Goal: Complete application form: Complete application form

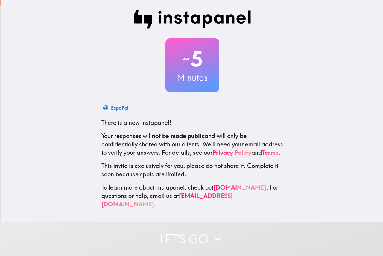
scroll to position [1, 0]
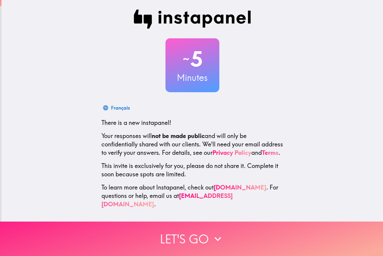
click at [212, 234] on icon "button" at bounding box center [217, 238] width 13 height 13
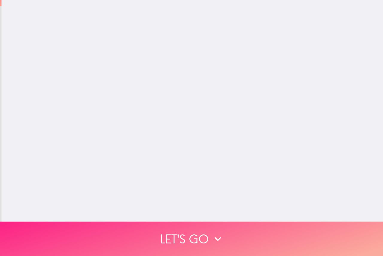
scroll to position [0, 0]
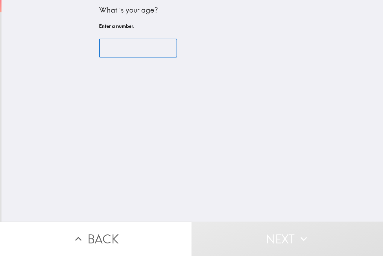
click at [117, 49] on input "number" at bounding box center [138, 48] width 78 height 19
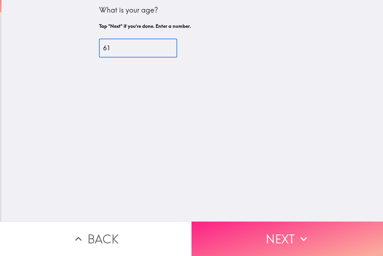
type input "61"
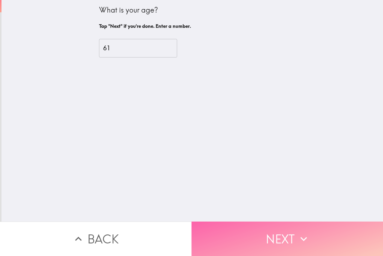
click at [292, 233] on button "Next" at bounding box center [288, 238] width 192 height 34
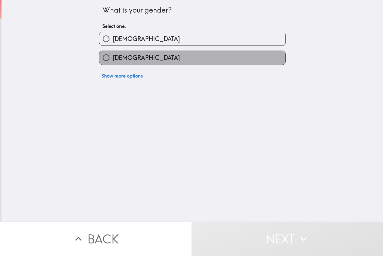
click at [135, 57] on label "[DEMOGRAPHIC_DATA]" at bounding box center [192, 57] width 186 height 13
click at [113, 57] on input "[DEMOGRAPHIC_DATA]" at bounding box center [105, 57] width 13 height 13
radio input "true"
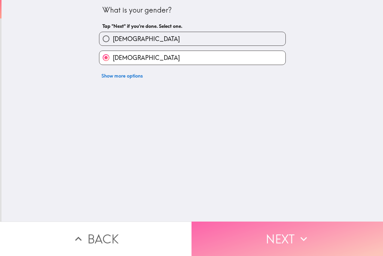
click at [284, 231] on button "Next" at bounding box center [288, 238] width 192 height 34
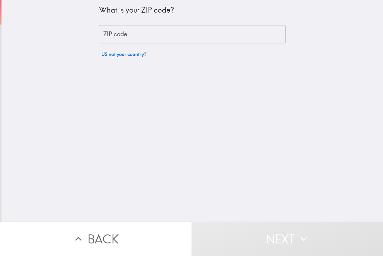
click at [152, 35] on input "ZIP code" at bounding box center [192, 34] width 187 height 19
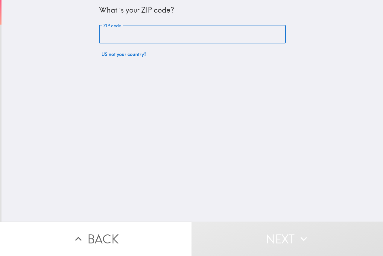
type input "02910"
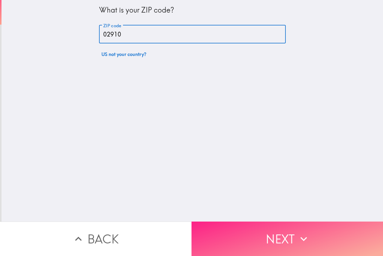
click at [259, 232] on button "Next" at bounding box center [288, 238] width 192 height 34
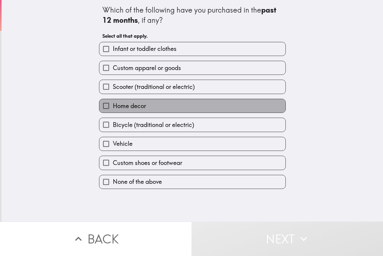
click at [146, 104] on label "Home decor" at bounding box center [192, 105] width 186 height 13
click at [113, 104] on input "Home decor" at bounding box center [105, 105] width 13 height 13
checkbox input "true"
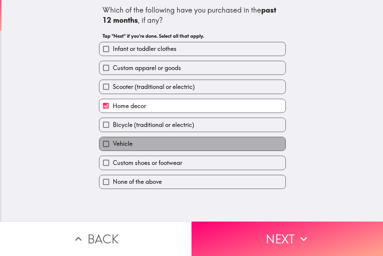
click at [128, 140] on label "Vehicle" at bounding box center [192, 143] width 186 height 13
click at [113, 140] on input "Vehicle" at bounding box center [105, 143] width 13 height 13
checkbox input "true"
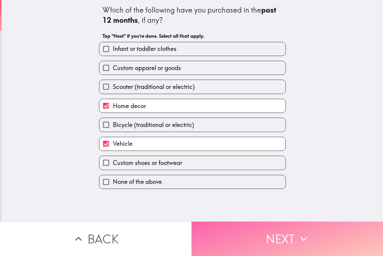
click at [263, 232] on button "Next" at bounding box center [288, 238] width 192 height 34
